Goal: Obtain resource: Download file/media

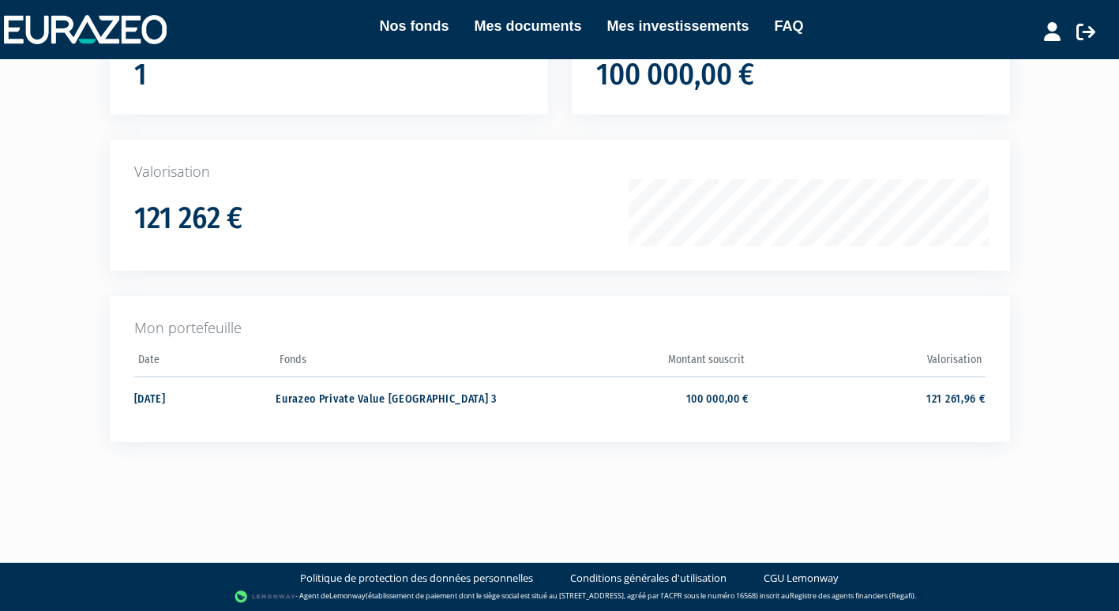
scroll to position [171, 0]
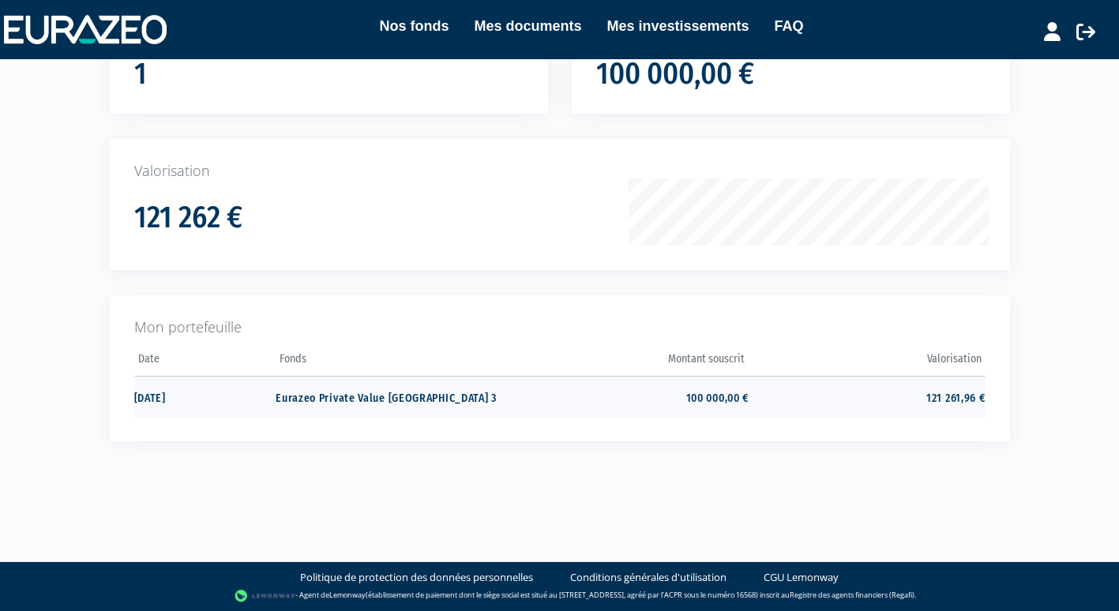
click at [936, 405] on td "121 261,96 €" at bounding box center [866, 397] width 236 height 42
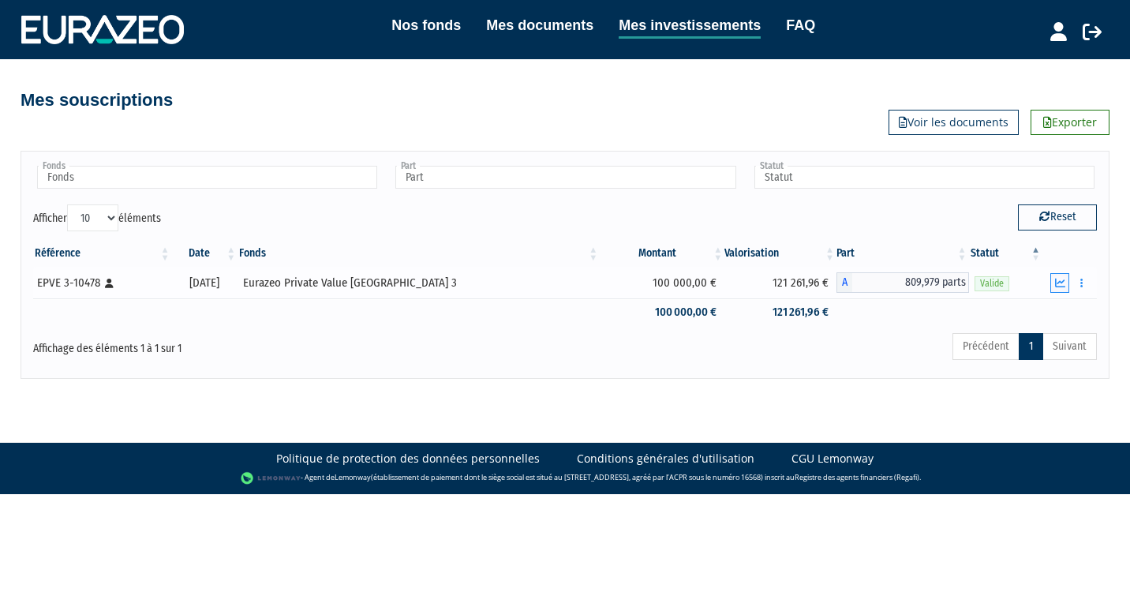
click at [1059, 287] on icon "button" at bounding box center [1060, 283] width 10 height 10
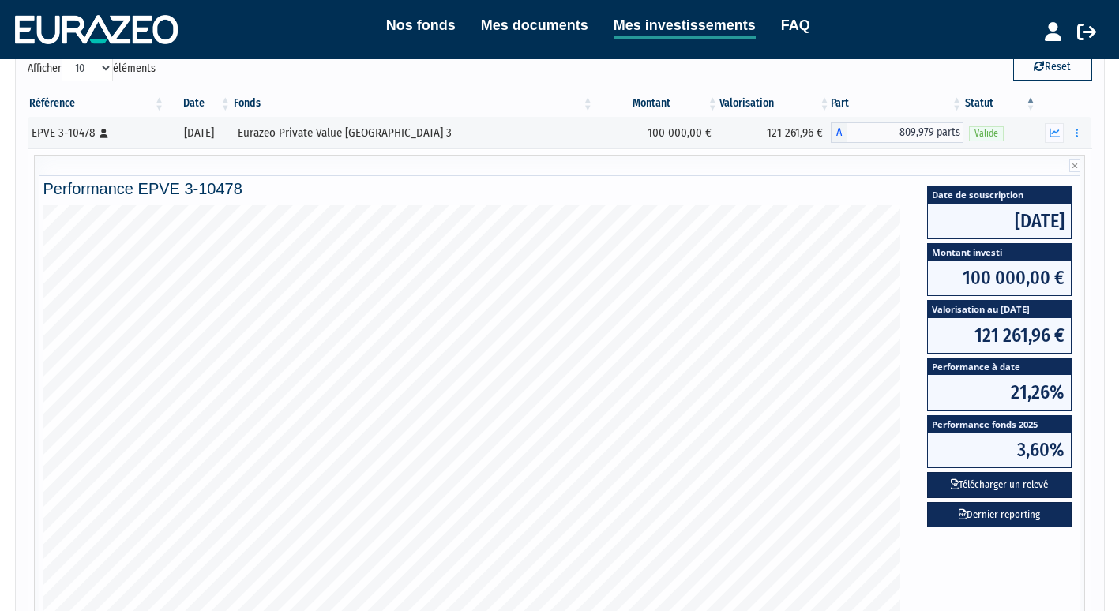
scroll to position [151, 0]
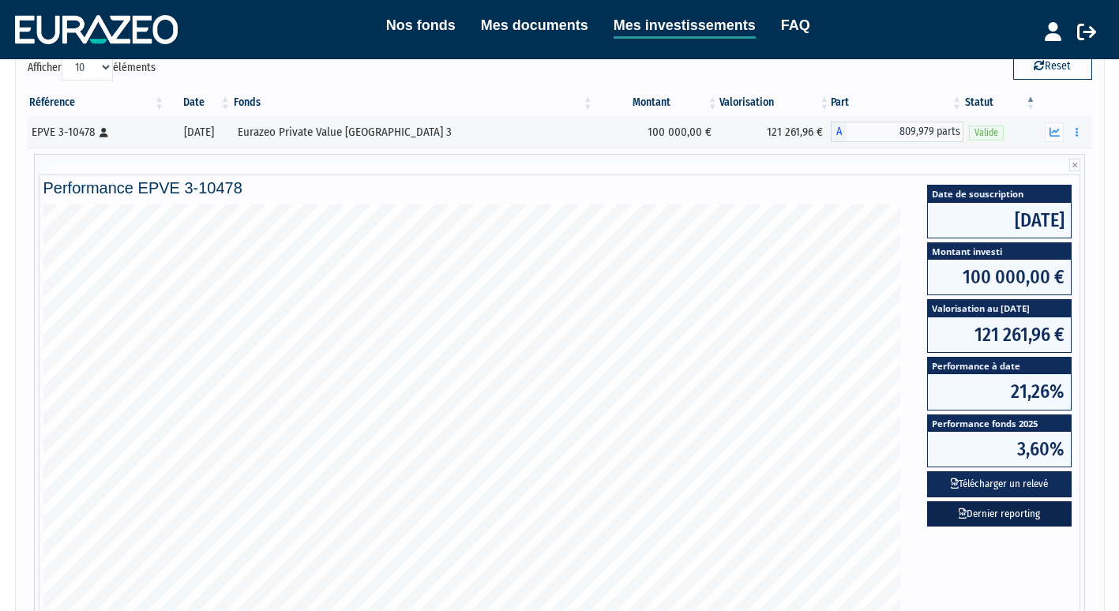
click at [1018, 522] on link "Dernier reporting" at bounding box center [999, 514] width 144 height 26
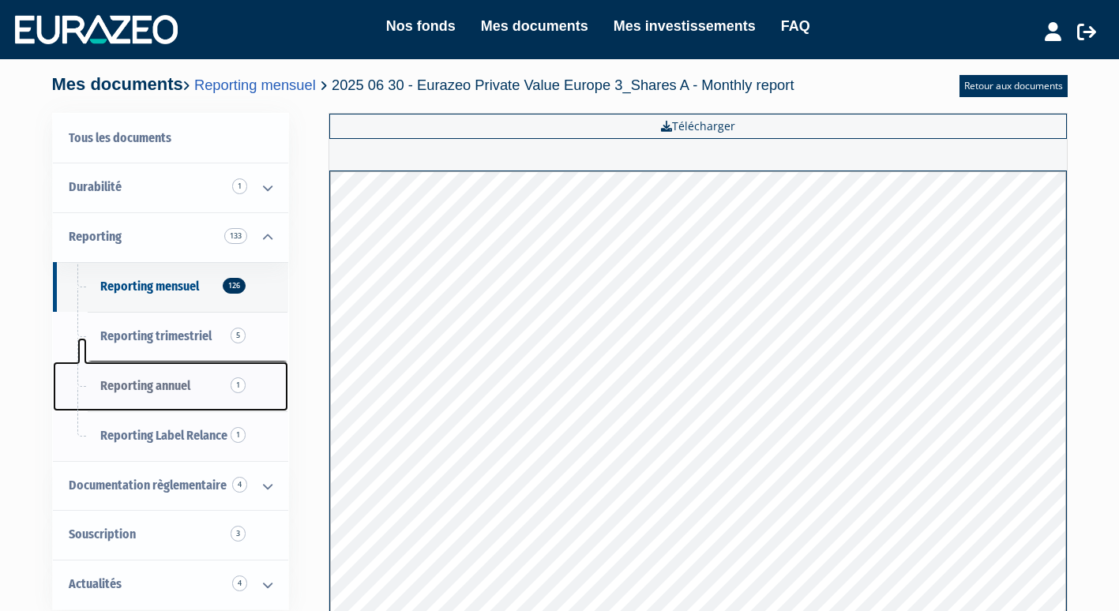
click at [153, 390] on span "Reporting annuel 1" at bounding box center [145, 385] width 90 height 15
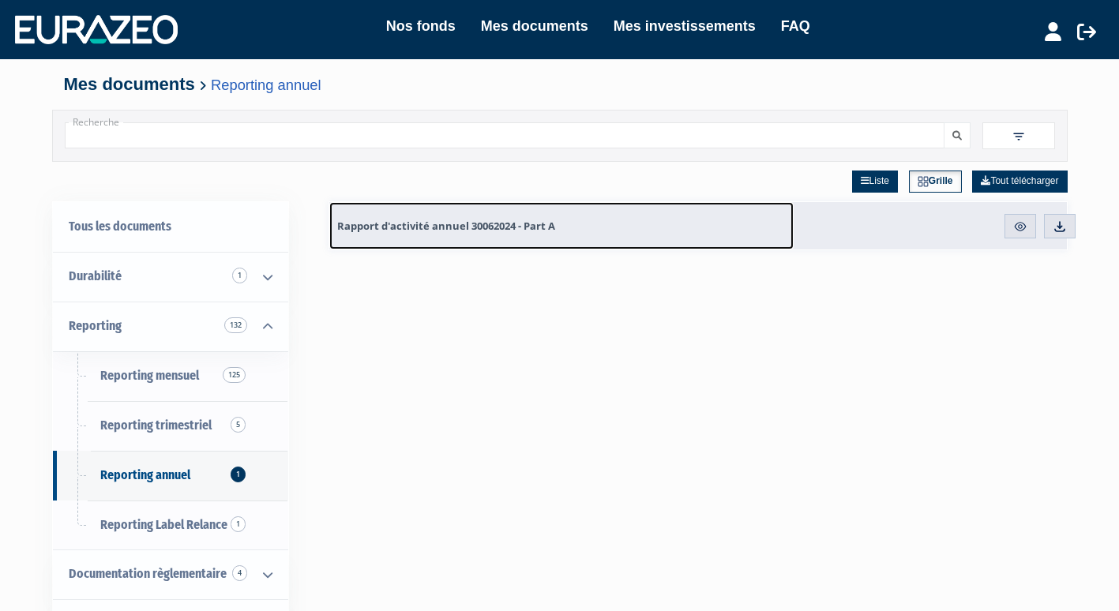
click at [496, 231] on span "Rapport d'activité annuel 30062024 - Part A" at bounding box center [446, 226] width 218 height 14
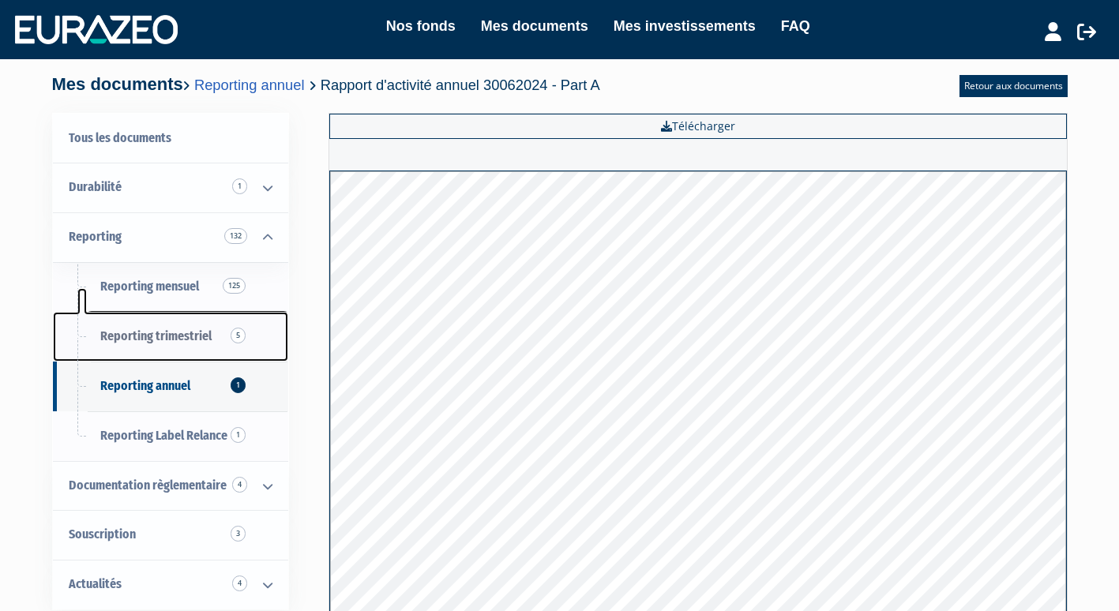
click at [183, 344] on link "Reporting trimestriel 5" at bounding box center [170, 337] width 235 height 50
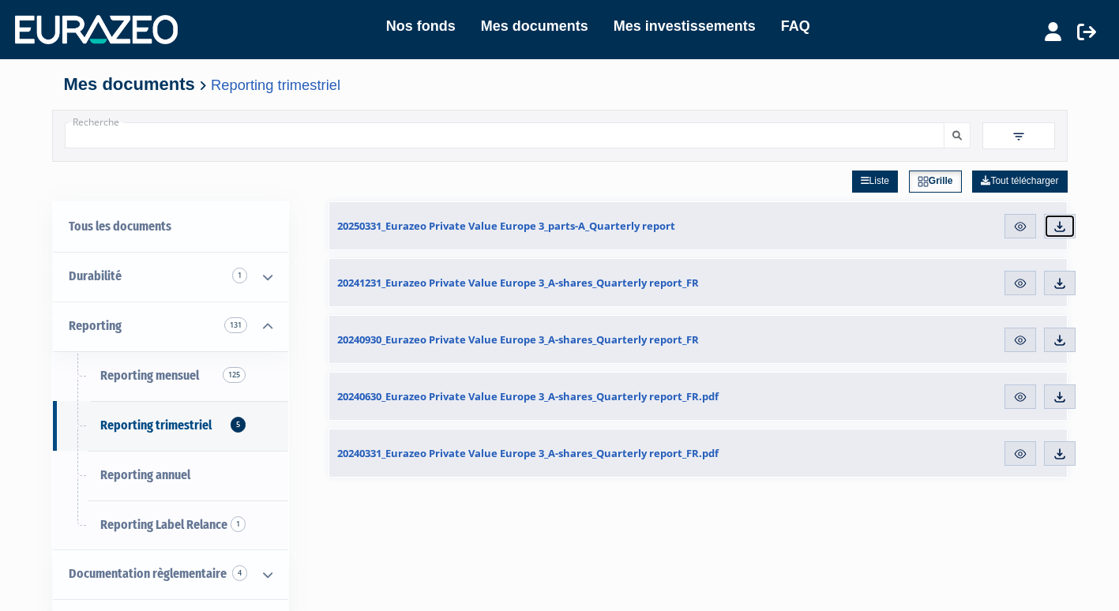
click at [1070, 225] on link "Télécharger" at bounding box center [1060, 226] width 32 height 25
